Goal: Task Accomplishment & Management: Manage account settings

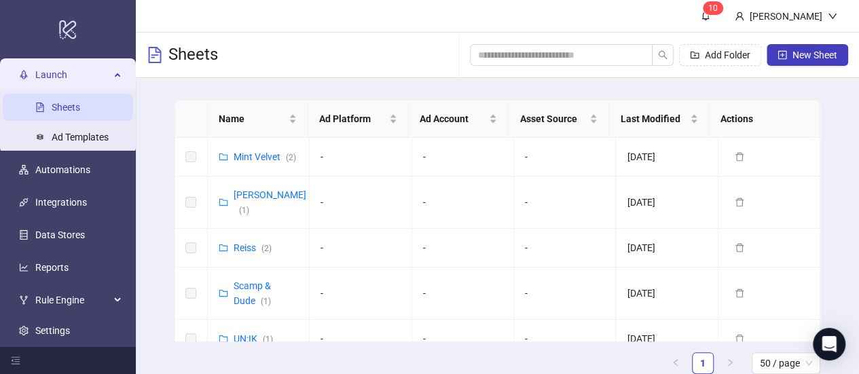
drag, startPoint x: 0, startPoint y: 0, endPoint x: 405, endPoint y: 14, distance: 405.1
click at [405, 14] on header "1 0 [PERSON_NAME]" at bounding box center [498, 16] width 724 height 33
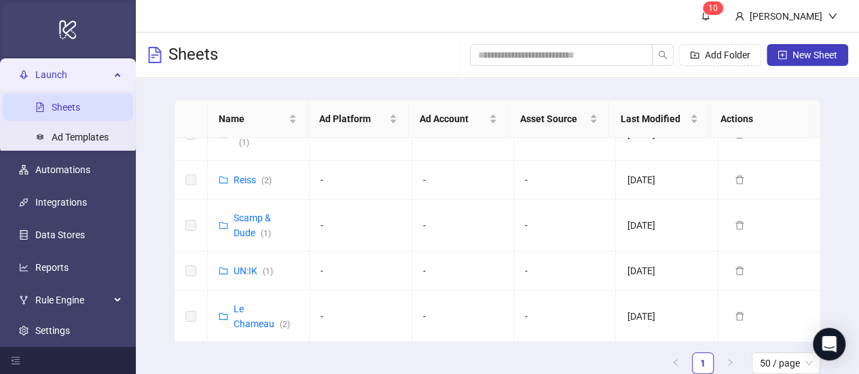
click at [78, 29] on div "logo/logo-mobile" at bounding box center [68, 29] width 130 height 53
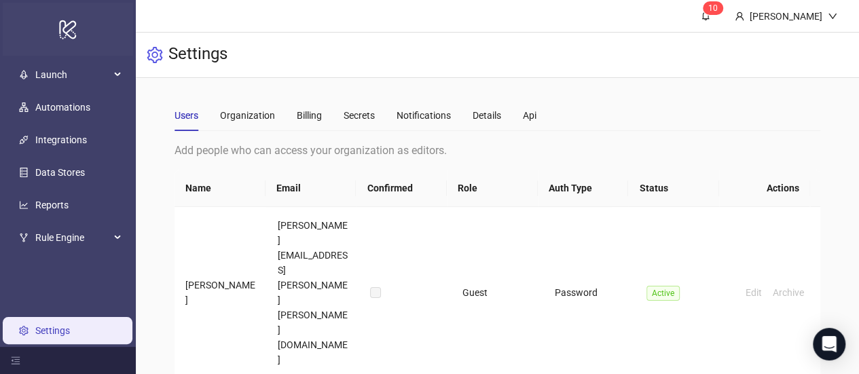
click at [48, 54] on div "logo/logo-mobile" at bounding box center [68, 29] width 130 height 53
